Goal: Task Accomplishment & Management: Use online tool/utility

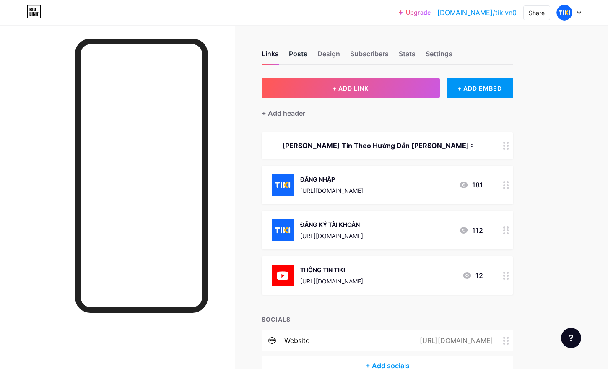
click at [302, 54] on div "Posts" at bounding box center [298, 56] width 18 height 15
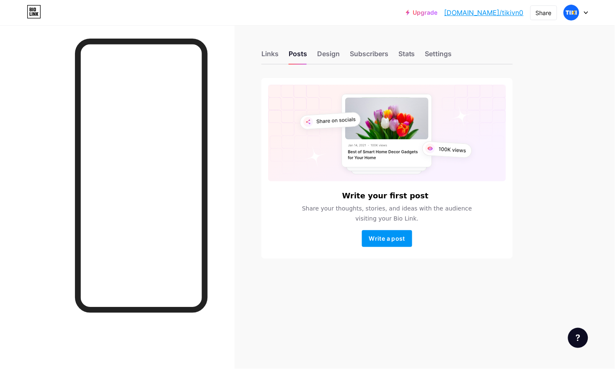
click at [583, 137] on div "Upgrade [DOMAIN_NAME]/tikivn... [DOMAIN_NAME]/tikivn0 Share Switch accounts XỬ …" at bounding box center [307, 184] width 615 height 369
click at [433, 56] on div "Settings" at bounding box center [438, 56] width 27 height 15
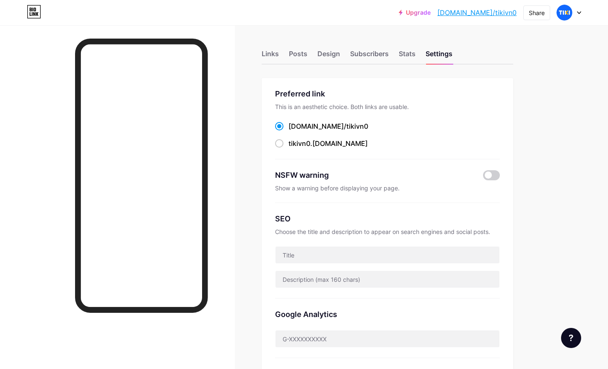
click at [279, 57] on div "Links Posts Design Subscribers Stats Settings" at bounding box center [387, 49] width 251 height 29
click at [275, 55] on div "Links" at bounding box center [270, 56] width 17 height 15
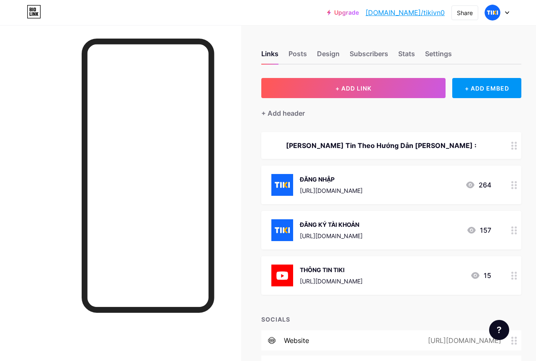
click at [503, 120] on div "+ ADD LINK + ADD EMBED + Add header [PERSON_NAME] Tin Theo Hướng Dẫn [PERSON_NA…" at bounding box center [392, 227] width 260 height 298
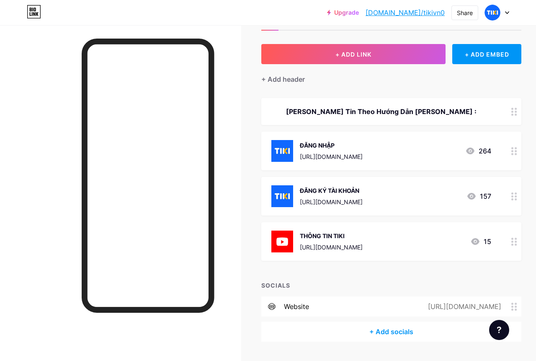
scroll to position [52, 0]
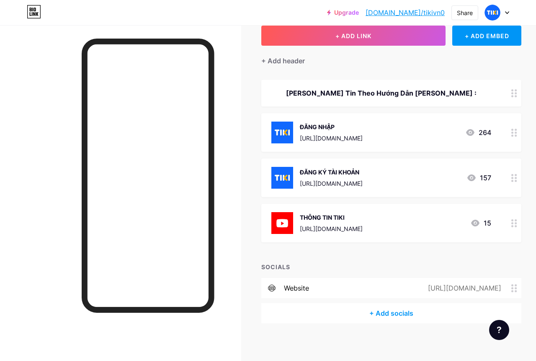
click at [449, 62] on div "+ Add header" at bounding box center [392, 56] width 260 height 21
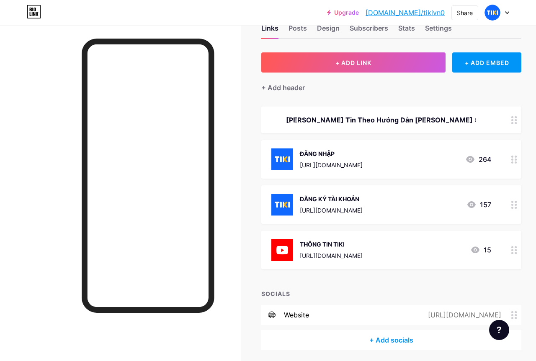
scroll to position [0, 0]
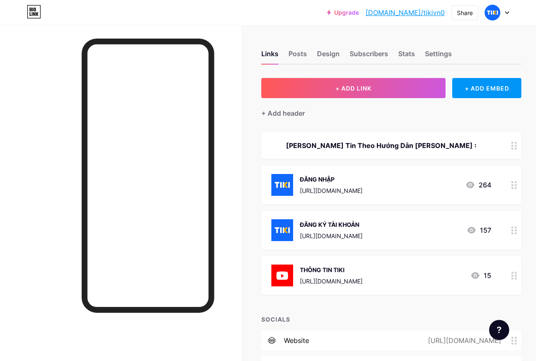
click at [254, 211] on div "Links Posts Design Subscribers Stats Settings + ADD LINK + ADD EMBED + Add head…" at bounding box center [278, 221] width 557 height 392
